Goal: Information Seeking & Learning: Learn about a topic

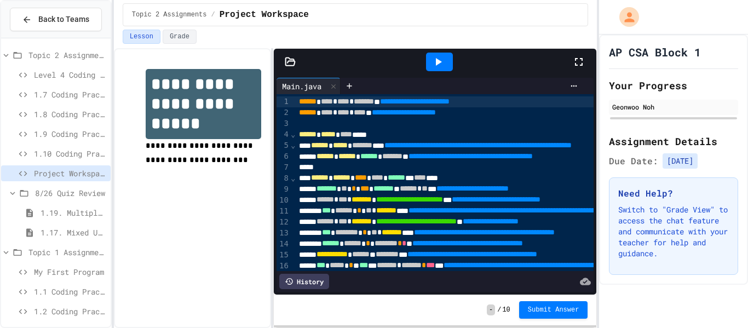
click at [570, 57] on div at bounding box center [438, 62] width 265 height 30
click at [572, 57] on icon at bounding box center [578, 61] width 13 height 13
click at [445, 60] on div at bounding box center [439, 62] width 27 height 19
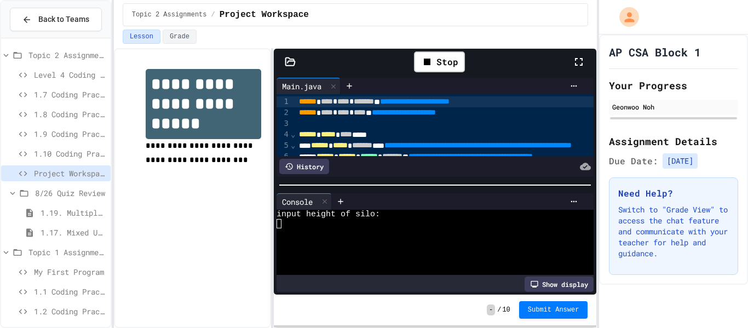
click at [405, 219] on div at bounding box center [428, 223] width 305 height 9
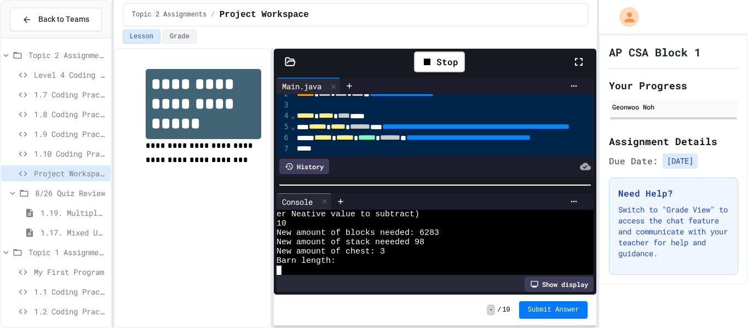
scroll to position [0, 2]
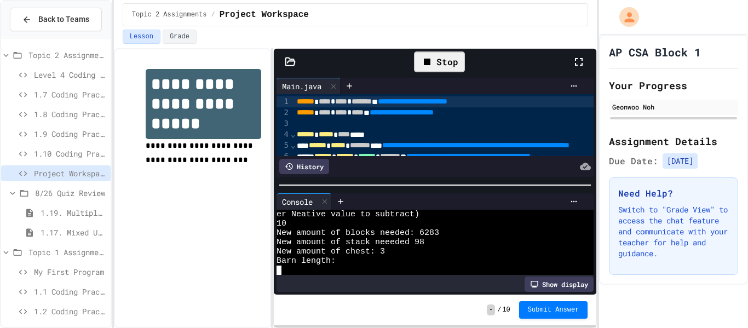
click at [447, 72] on div "Stop" at bounding box center [439, 61] width 51 height 21
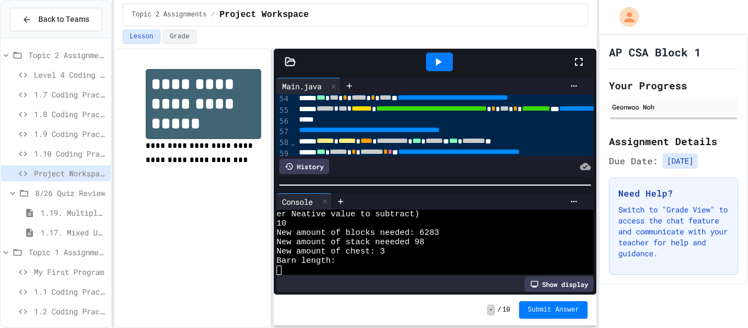
scroll to position [586, 0]
